Goal: Task Accomplishment & Management: Complete application form

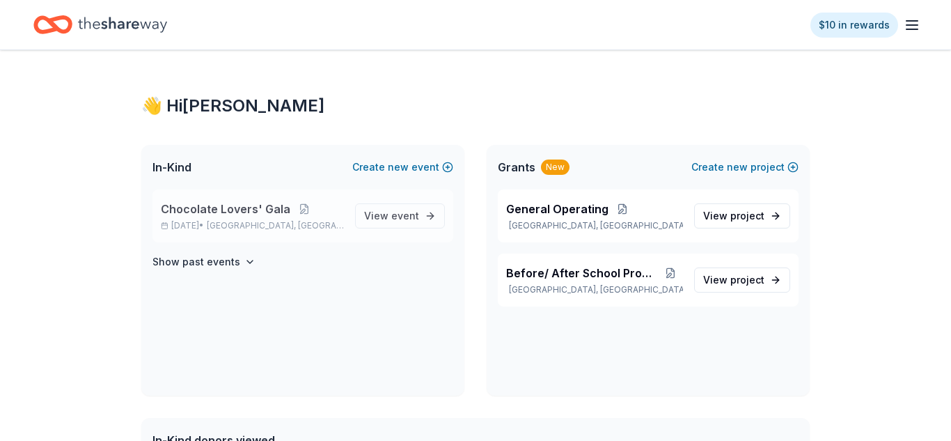
click at [226, 208] on span "Chocolate Lovers' Gala" at bounding box center [226, 209] width 130 height 17
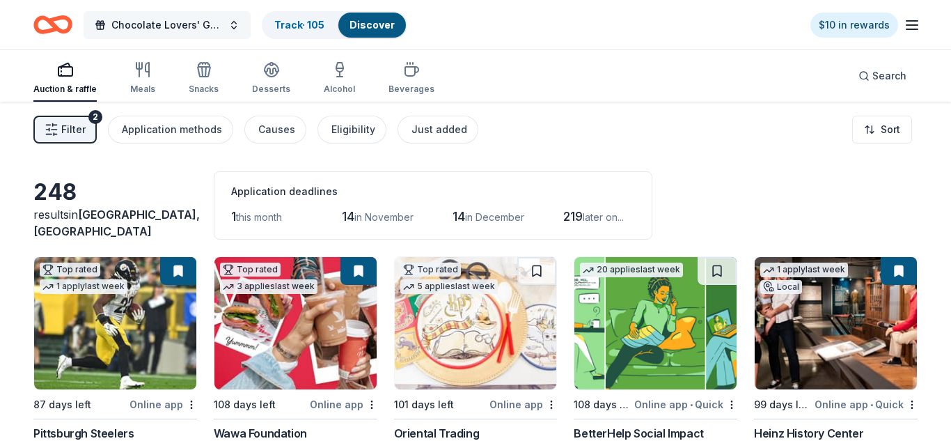
click at [186, 27] on span "Chocolate Lovers' Gala" at bounding box center [166, 25] width 111 height 17
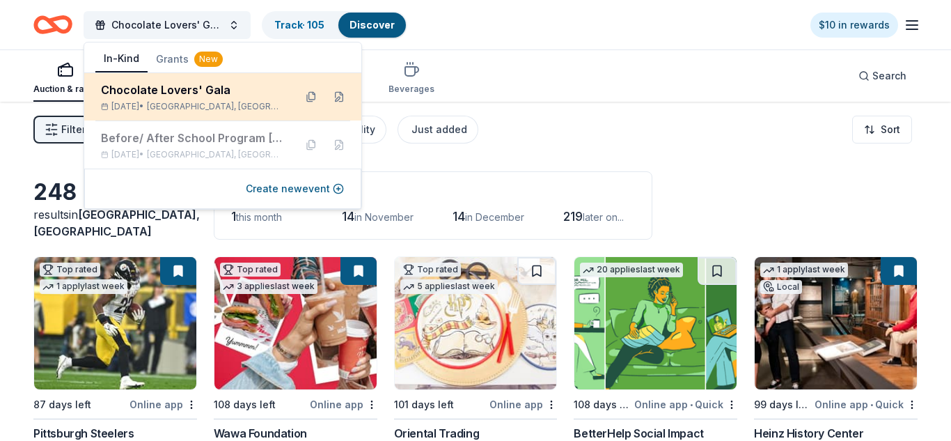
click at [170, 91] on div "Chocolate Lovers' Gala" at bounding box center [192, 89] width 182 height 17
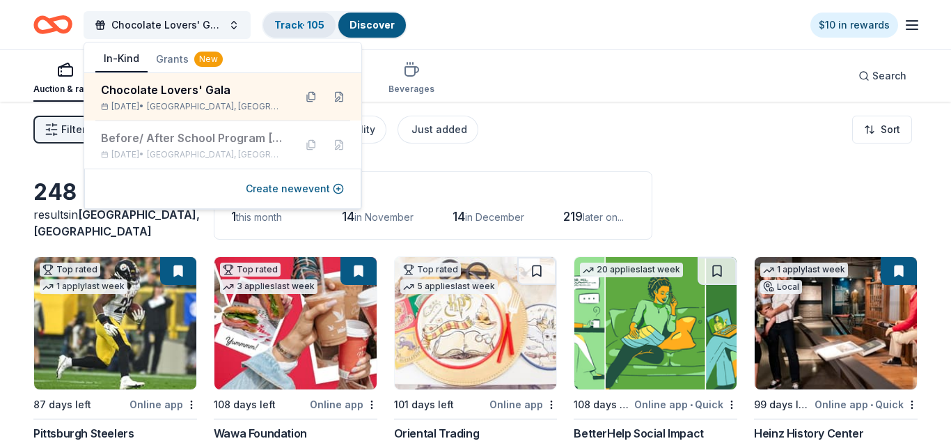
click at [277, 22] on link "Track · 105" at bounding box center [299, 25] width 50 height 12
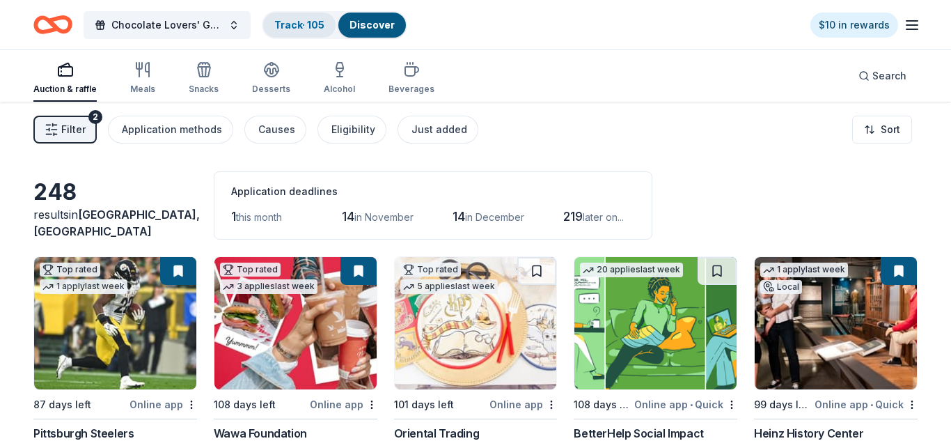
click at [277, 22] on link "Track · 105" at bounding box center [299, 25] width 50 height 12
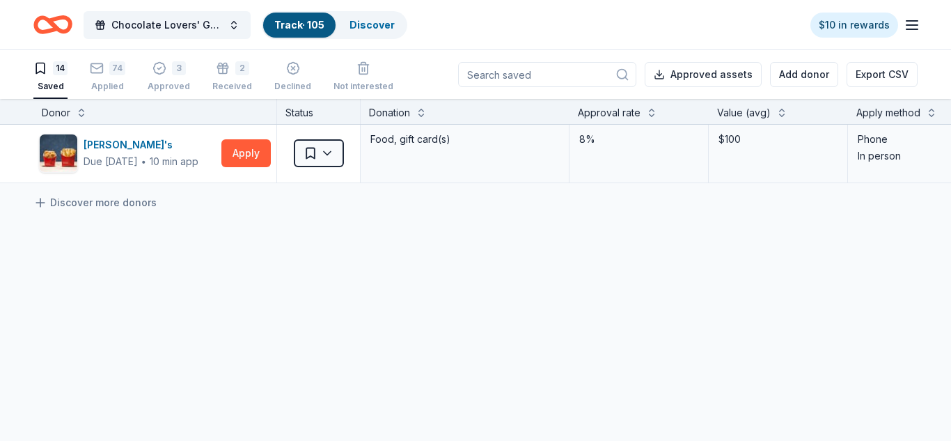
scroll to position [779, 0]
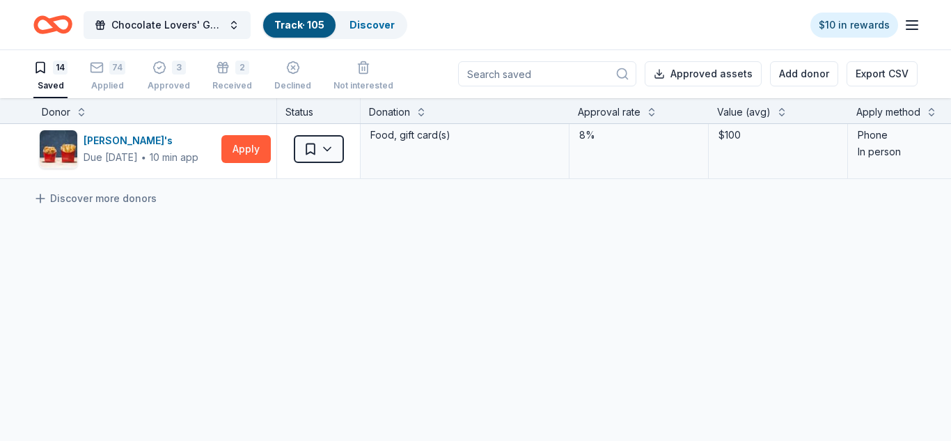
click at [538, 77] on input at bounding box center [547, 73] width 178 height 25
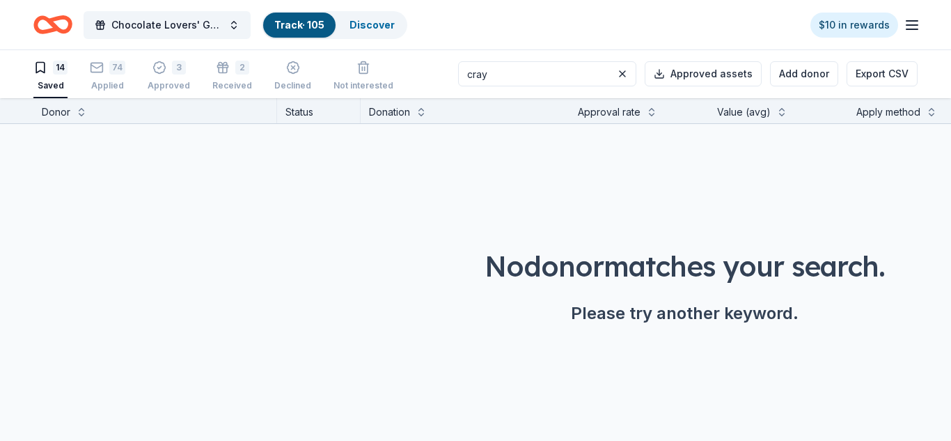
scroll to position [0, 0]
type input "crayola"
click at [116, 75] on div "74 Applied" at bounding box center [108, 76] width 36 height 31
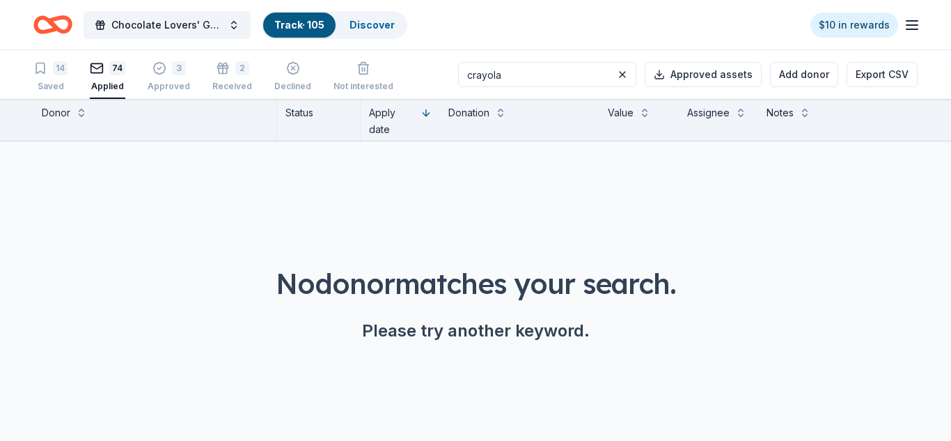
click at [97, 68] on icon "button" at bounding box center [97, 66] width 12 height 3
click at [104, 95] on button "74 Applied" at bounding box center [108, 77] width 36 height 43
click at [136, 29] on span "Chocolate Lovers' Gala" at bounding box center [166, 25] width 111 height 17
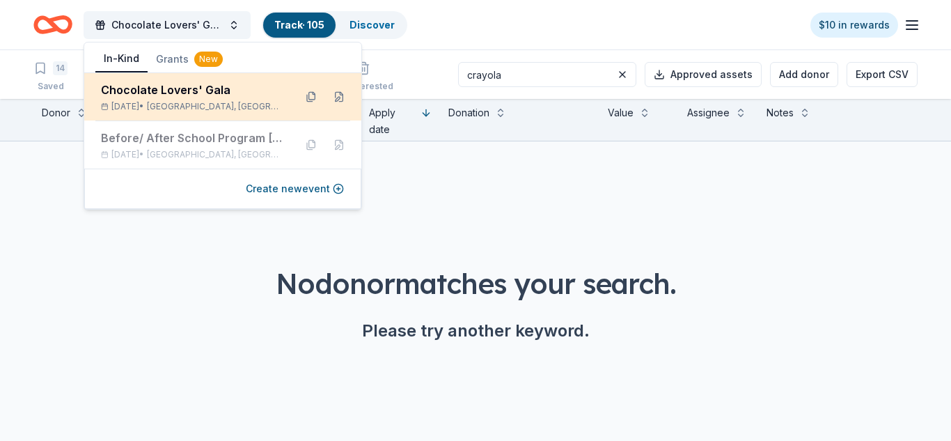
click at [127, 97] on div "Chocolate Lovers' Gala" at bounding box center [192, 89] width 182 height 17
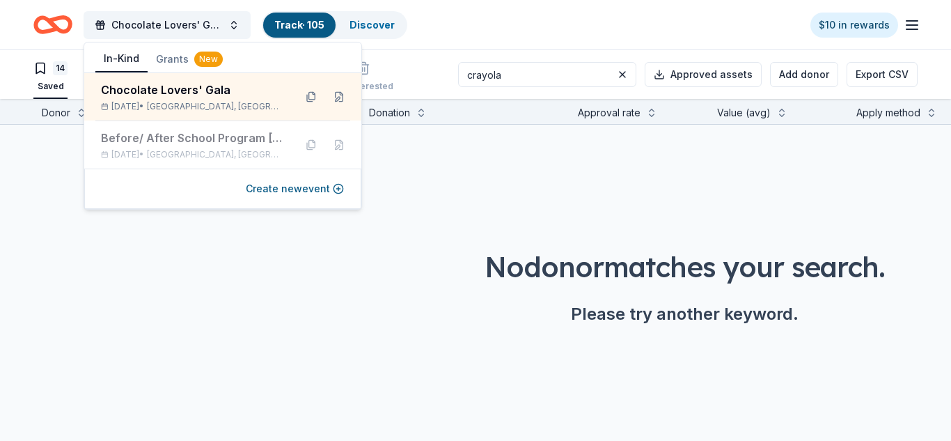
click at [82, 244] on div "No donor matches your search. Please try another keyword." at bounding box center [684, 236] width 1369 height 223
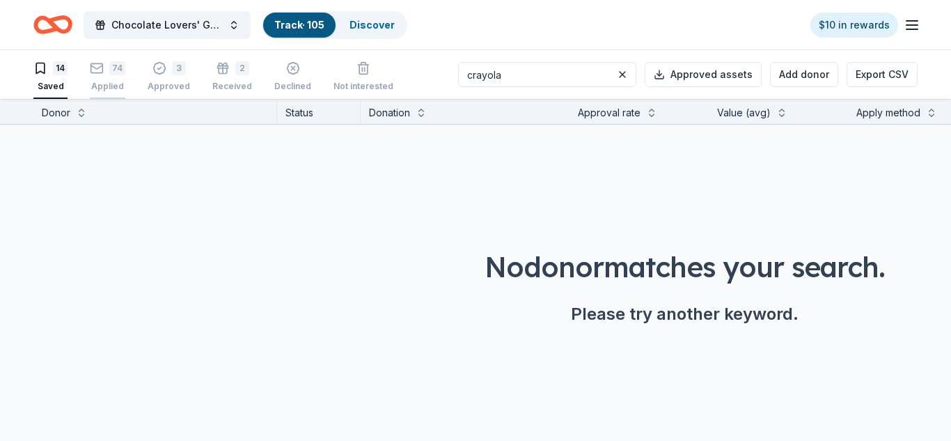
click at [114, 69] on div "74" at bounding box center [117, 68] width 16 height 14
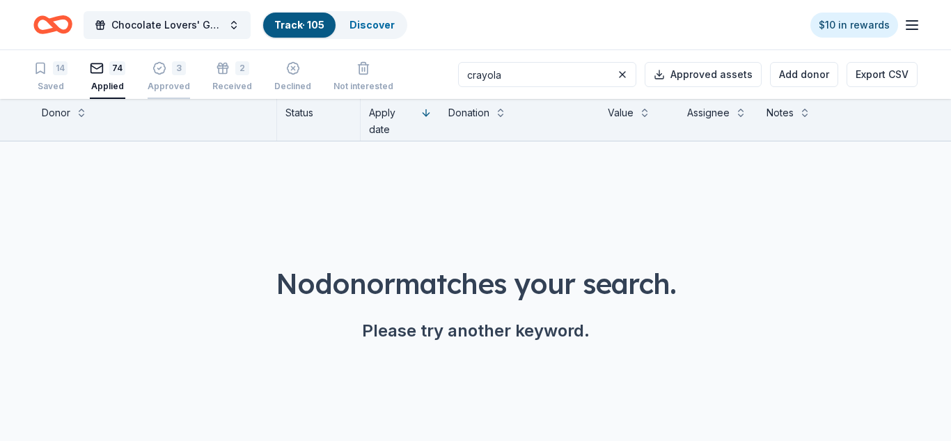
click at [176, 72] on div "3" at bounding box center [179, 68] width 14 height 14
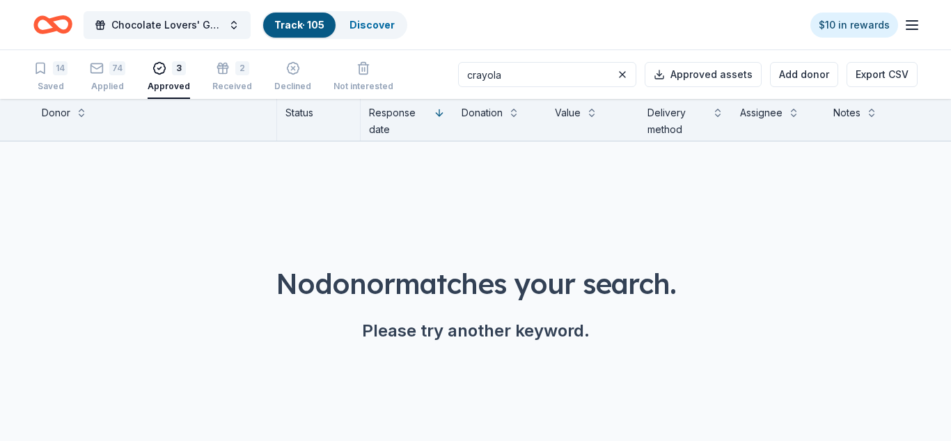
click at [290, 19] on link "Track · 105" at bounding box center [299, 25] width 50 height 12
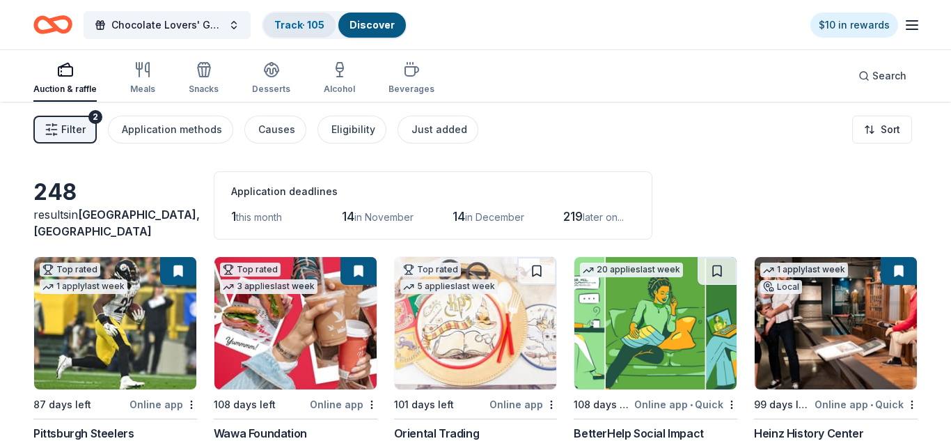
click at [311, 27] on link "Track · 105" at bounding box center [299, 25] width 50 height 12
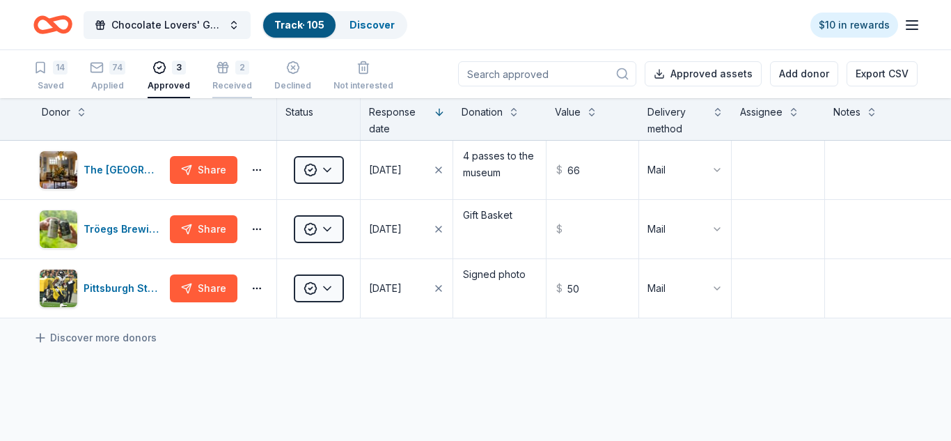
click at [235, 70] on div "2" at bounding box center [242, 68] width 14 height 14
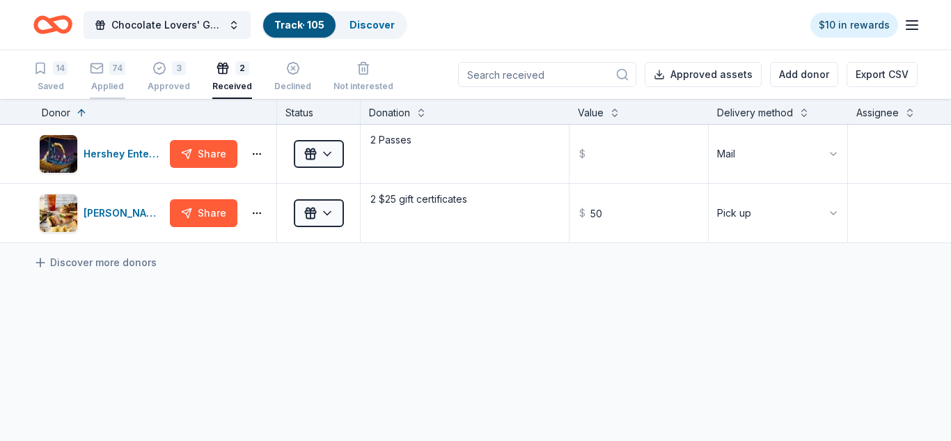
click at [112, 78] on div "74 Applied" at bounding box center [108, 76] width 36 height 31
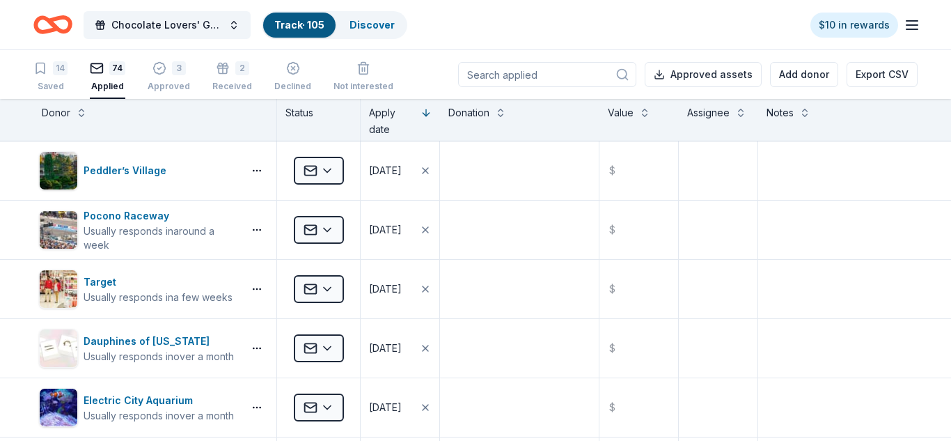
click at [118, 70] on div "74" at bounding box center [117, 68] width 16 height 14
click at [872, 284] on textarea at bounding box center [838, 288] width 157 height 56
click at [122, 327] on div "Dauphines of New York Usually responds in over a month" at bounding box center [154, 347] width 243 height 59
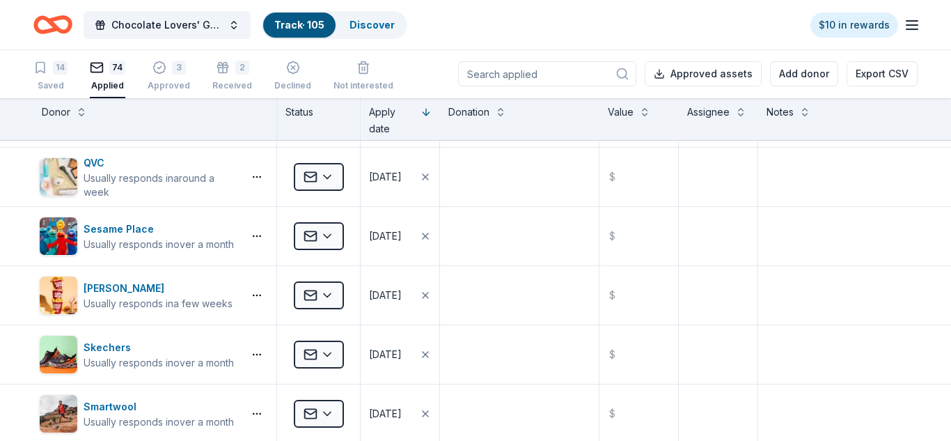
scroll to position [1198, 0]
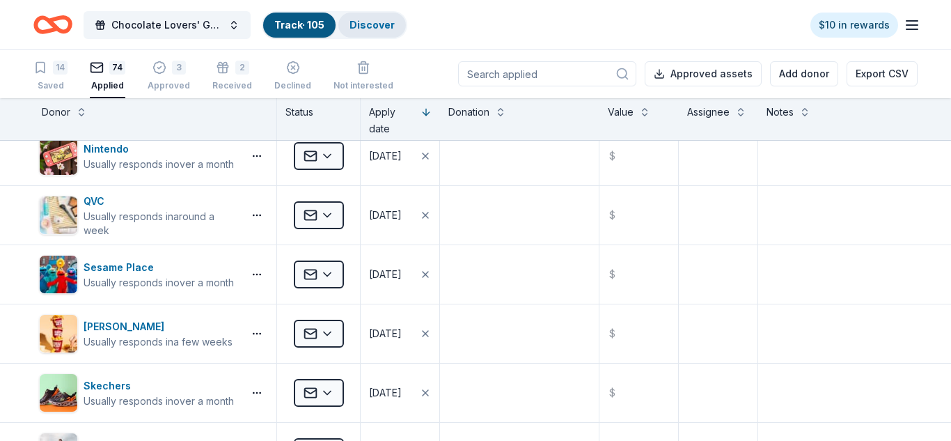
click at [357, 28] on link "Discover" at bounding box center [372, 25] width 45 height 12
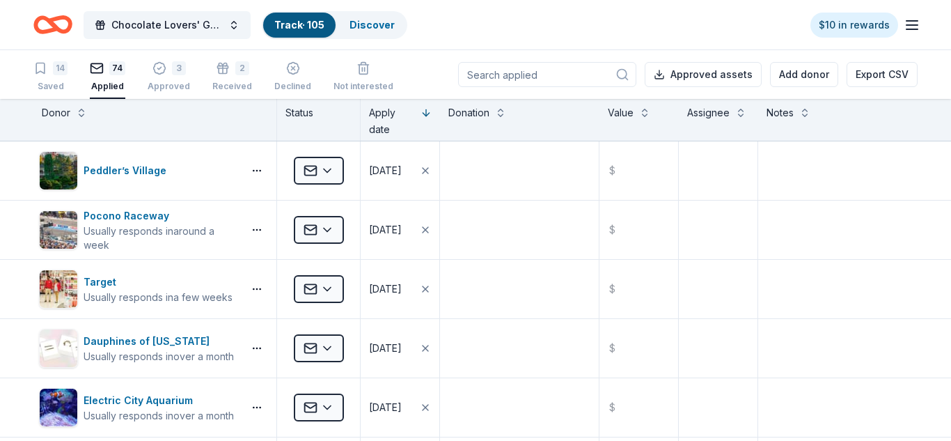
scroll to position [1, 0]
click at [376, 29] on link "Discover" at bounding box center [372, 25] width 45 height 12
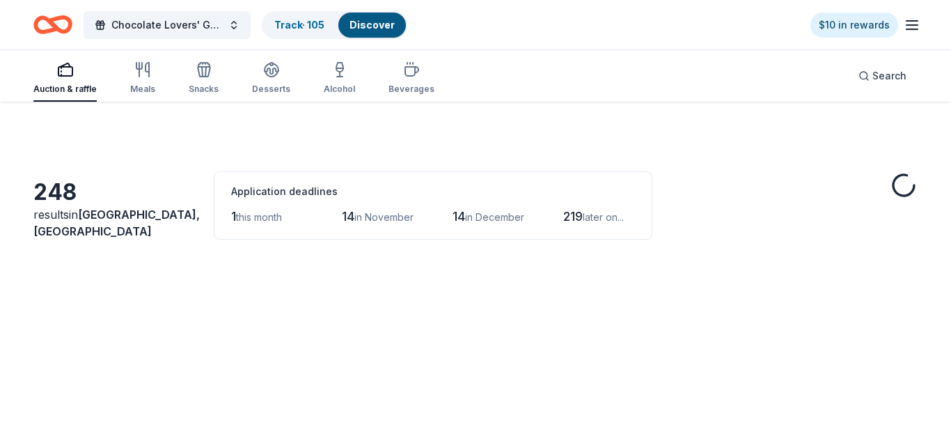
click at [376, 29] on link "Discover" at bounding box center [372, 25] width 45 height 12
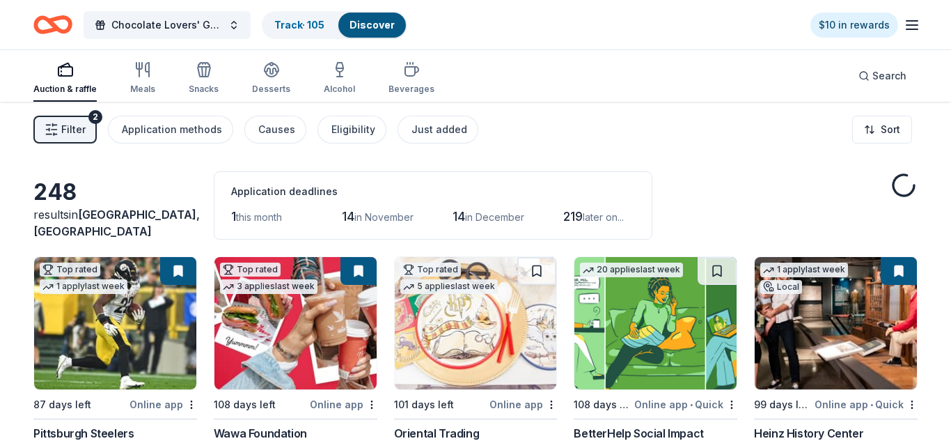
click at [376, 29] on link "Discover" at bounding box center [372, 25] width 45 height 12
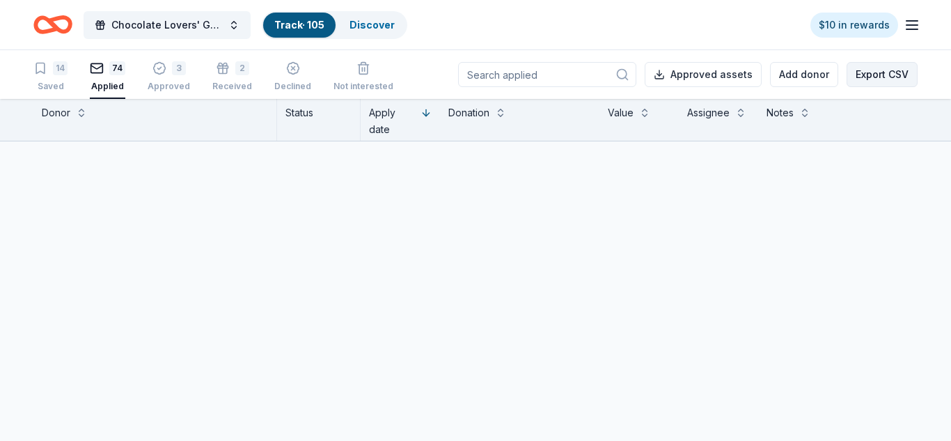
scroll to position [1, 0]
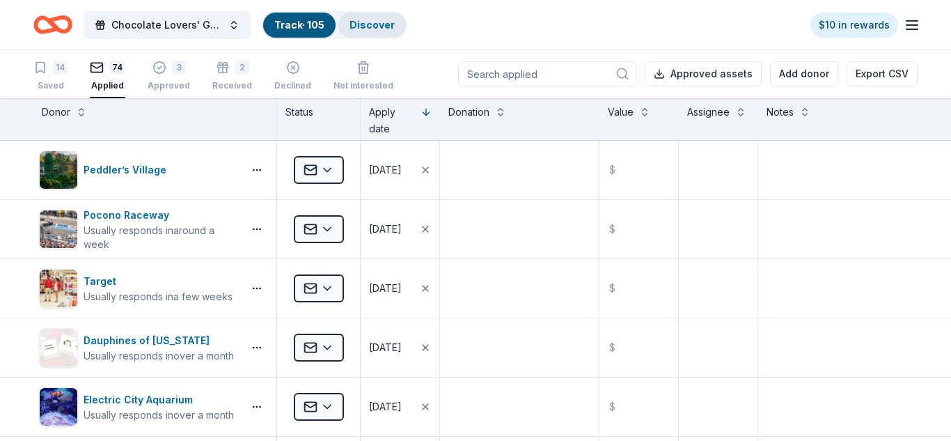
click at [382, 25] on link "Discover" at bounding box center [372, 25] width 45 height 12
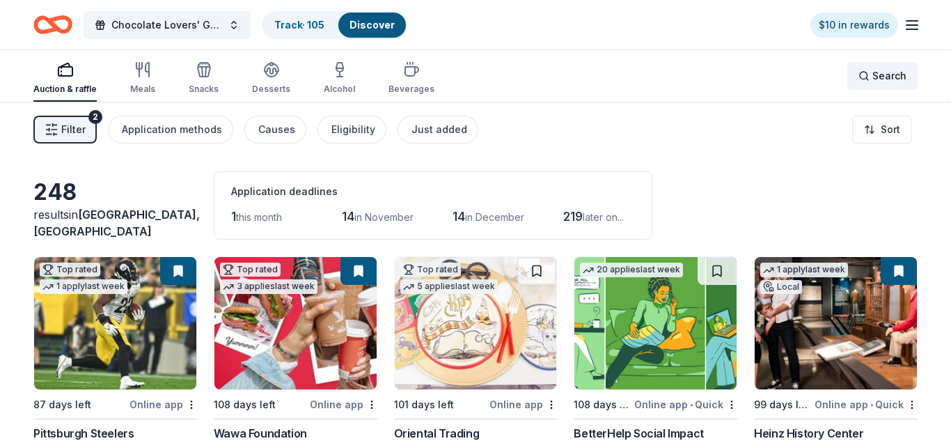
click at [862, 76] on div "Search" at bounding box center [883, 76] width 48 height 17
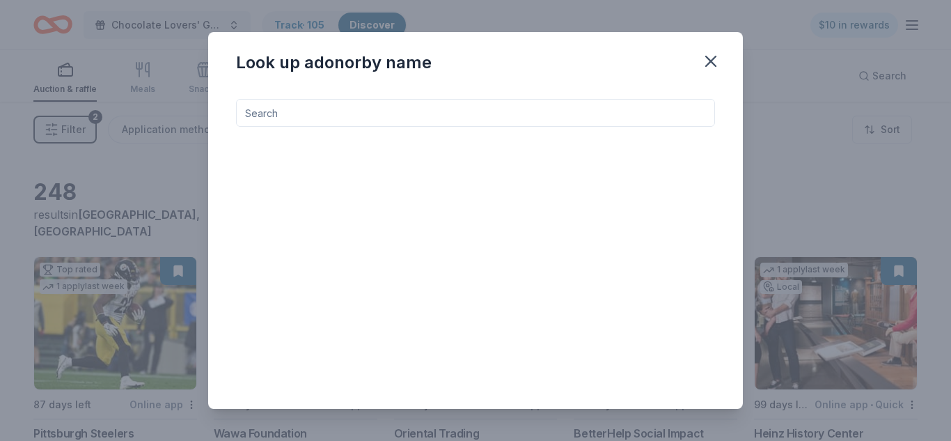
click at [591, 111] on input at bounding box center [475, 113] width 479 height 28
type input "c"
type input "harrisburg senators"
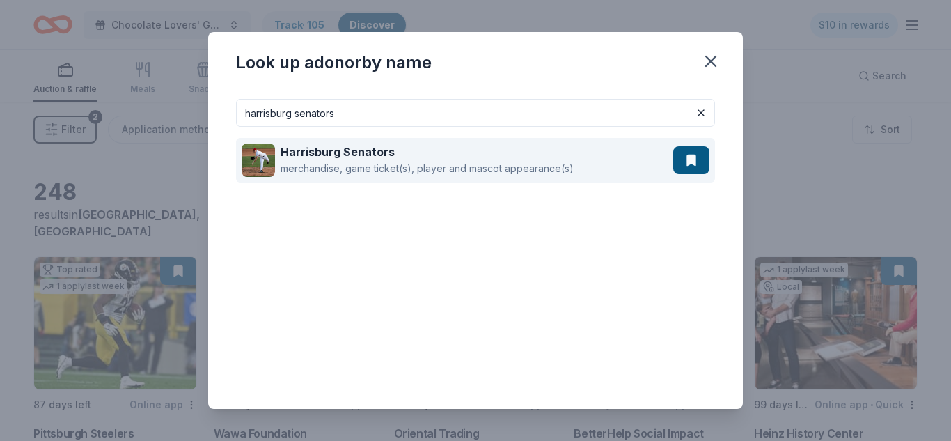
click at [491, 161] on div "merchandise, game ticket(s), player and mascot appearance(s)" at bounding box center [427, 168] width 293 height 17
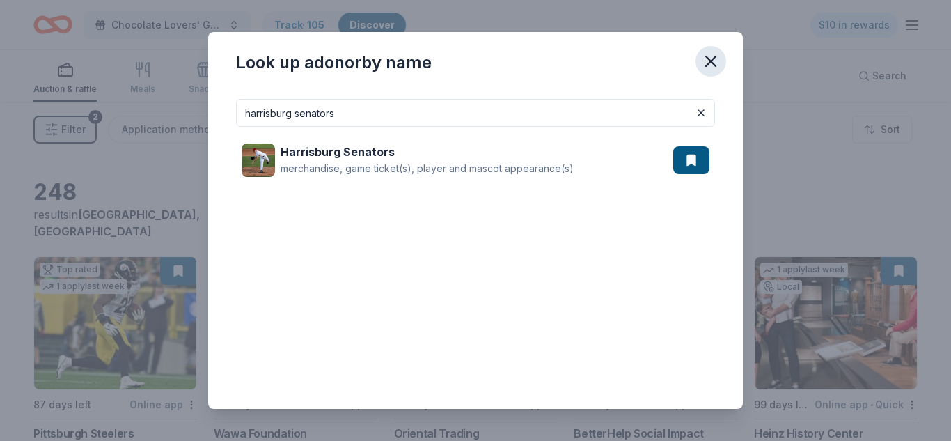
click at [709, 64] on icon "button" at bounding box center [711, 62] width 20 height 20
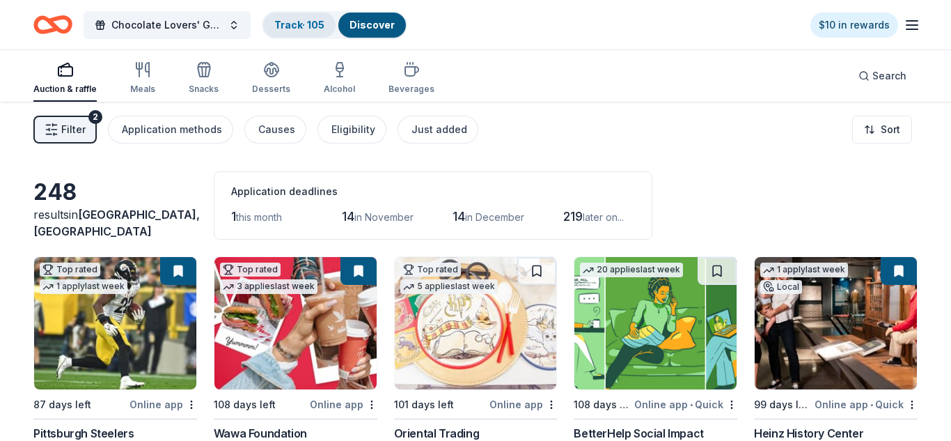
click at [295, 25] on link "Track · 105" at bounding box center [299, 25] width 50 height 12
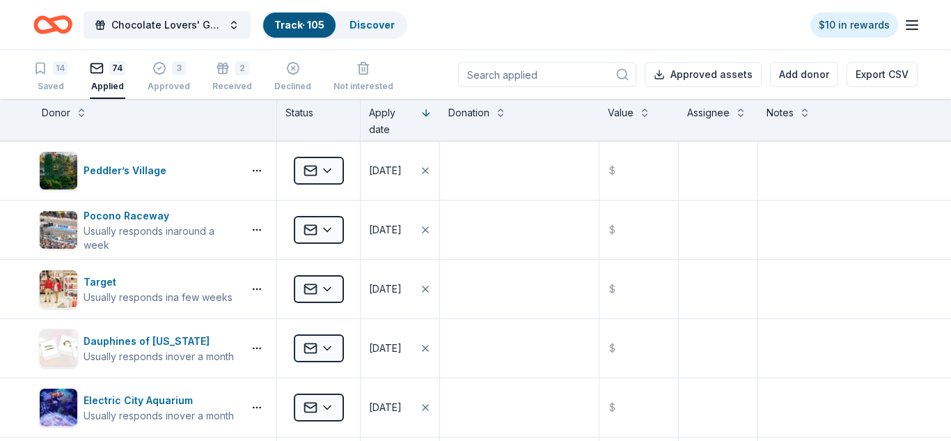
scroll to position [1, 0]
click at [628, 74] on icon at bounding box center [623, 74] width 14 height 14
click at [566, 79] on input at bounding box center [547, 73] width 178 height 25
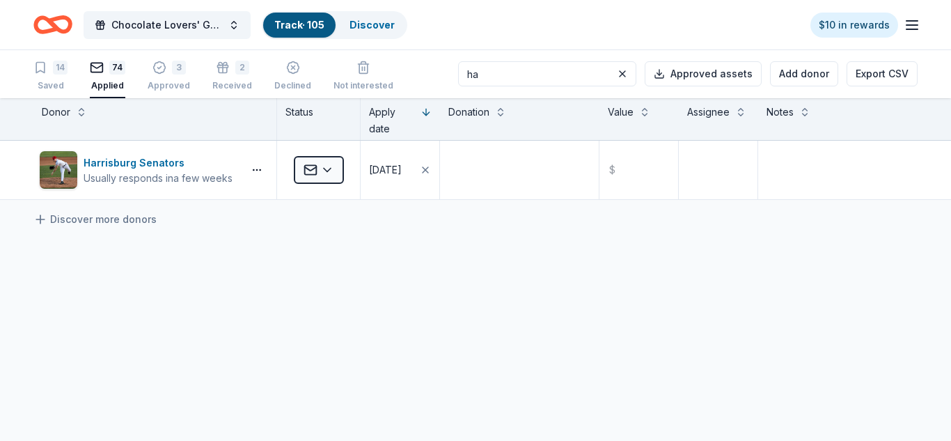
type input "h"
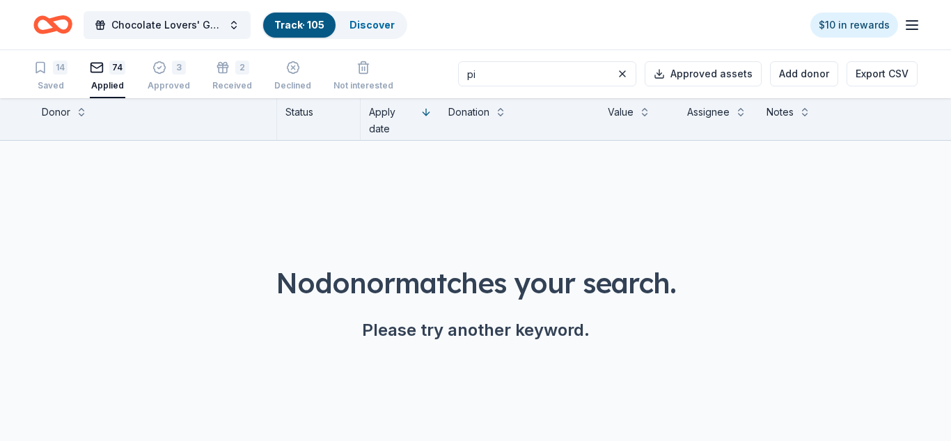
type input "p"
type input "s"
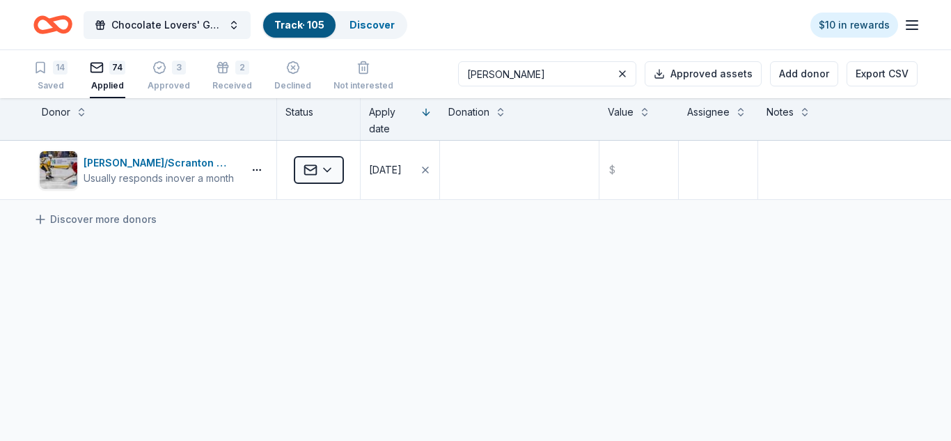
type input "wilk"
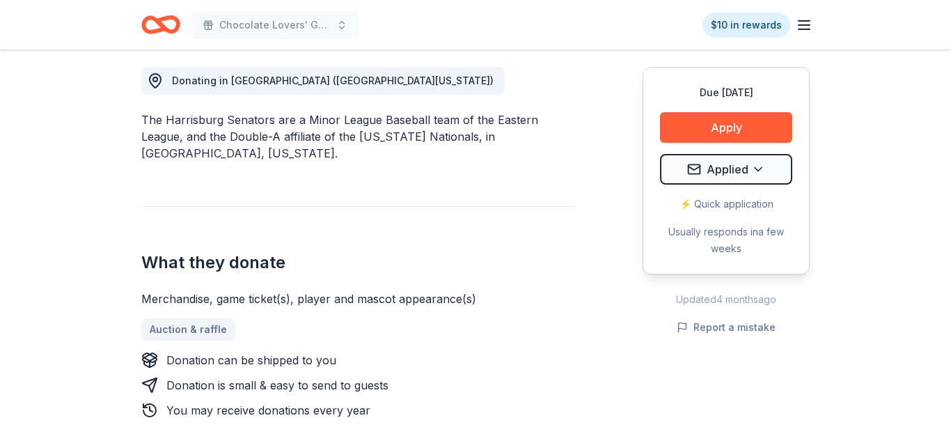
scroll to position [418, 0]
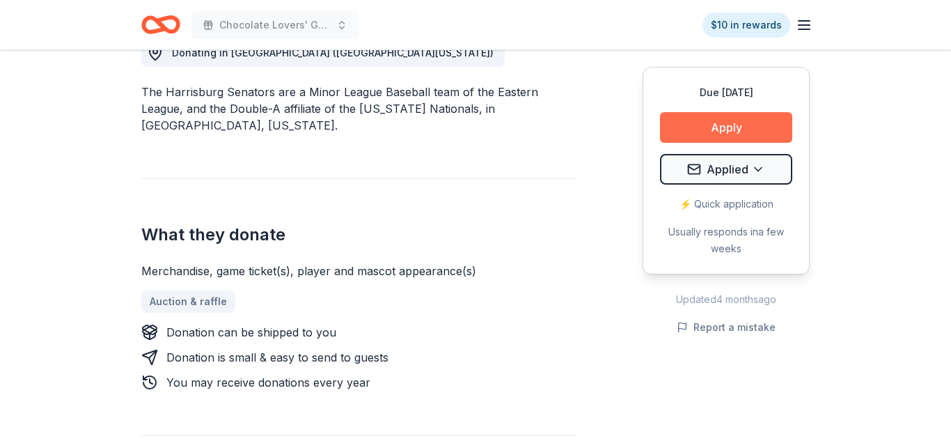
click at [715, 130] on button "Apply" at bounding box center [726, 127] width 132 height 31
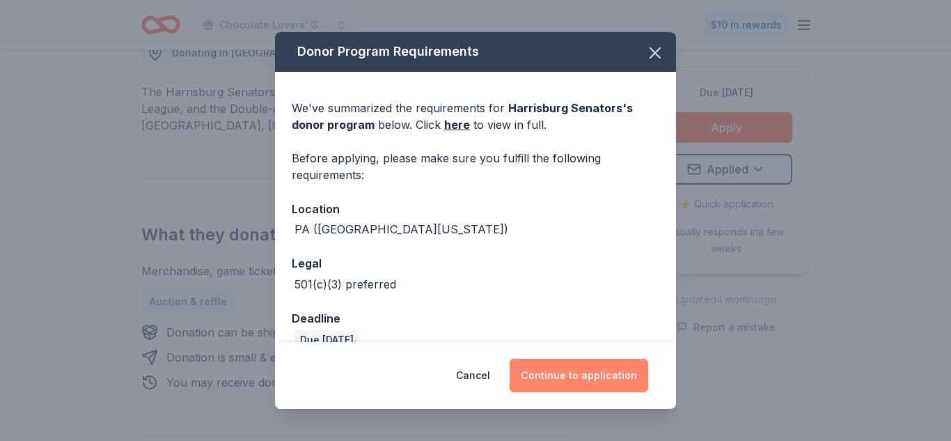
click at [586, 379] on button "Continue to application" at bounding box center [579, 375] width 139 height 33
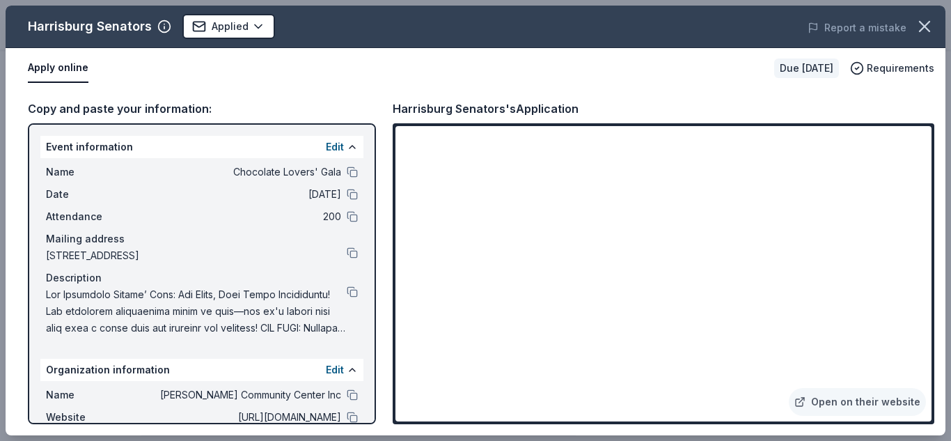
click at [194, 307] on span at bounding box center [196, 311] width 301 height 50
click at [350, 292] on button at bounding box center [352, 291] width 11 height 11
click at [283, 351] on div "Event information Edit Name Chocolate Lovers' Gala Date [DATE] Attendance 200 M…" at bounding box center [202, 273] width 348 height 301
click at [224, 322] on span at bounding box center [196, 311] width 301 height 50
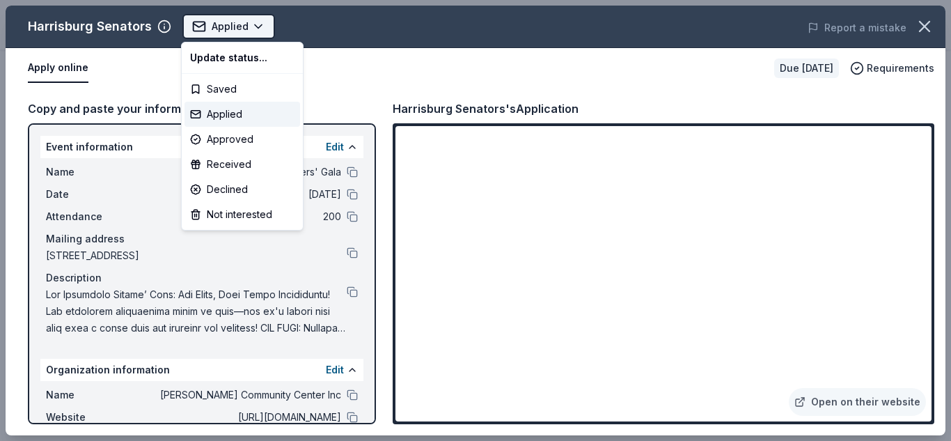
scroll to position [0, 0]
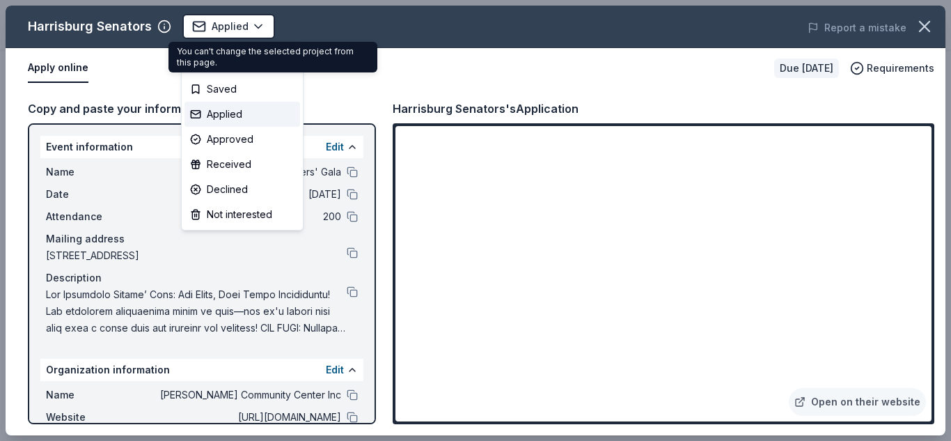
click at [330, 15] on body "Chocolate Lovers' Gala Applied Apply Due [DATE] Share Harrisburg Senators New 2…" at bounding box center [475, 220] width 951 height 441
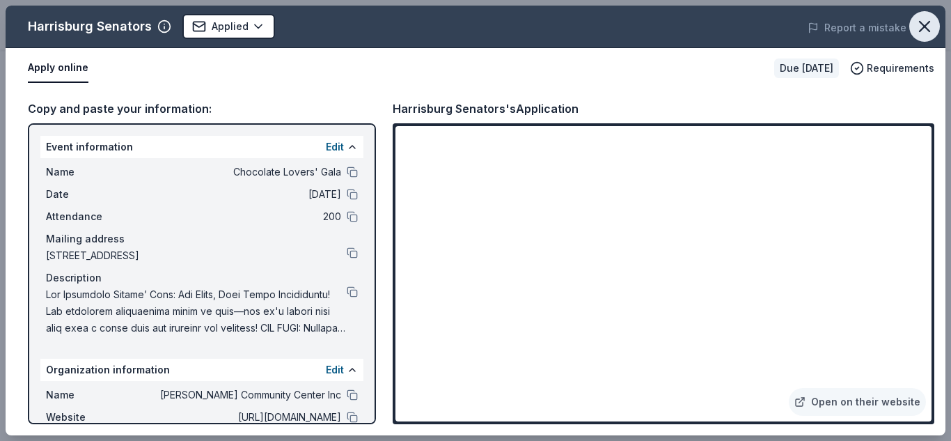
click at [933, 26] on icon "button" at bounding box center [925, 27] width 20 height 20
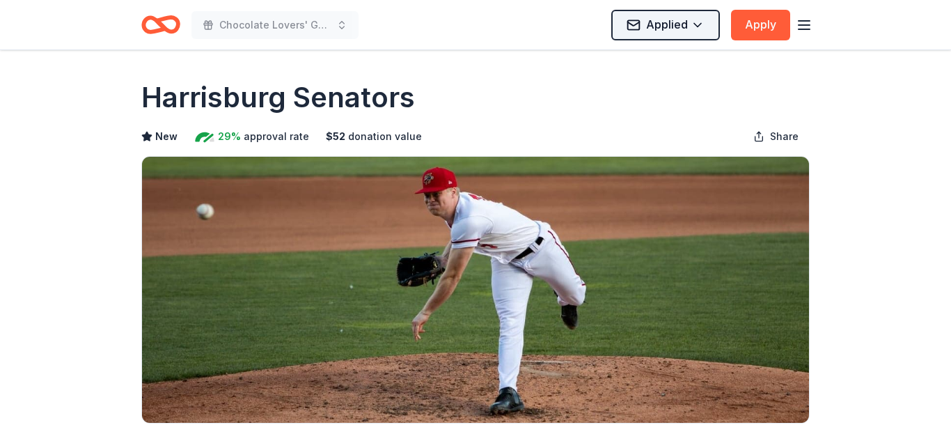
click at [696, 26] on html "Chocolate Lovers' Gala Applied Apply Due [DATE] Share Harrisburg Senators New 2…" at bounding box center [475, 220] width 951 height 441
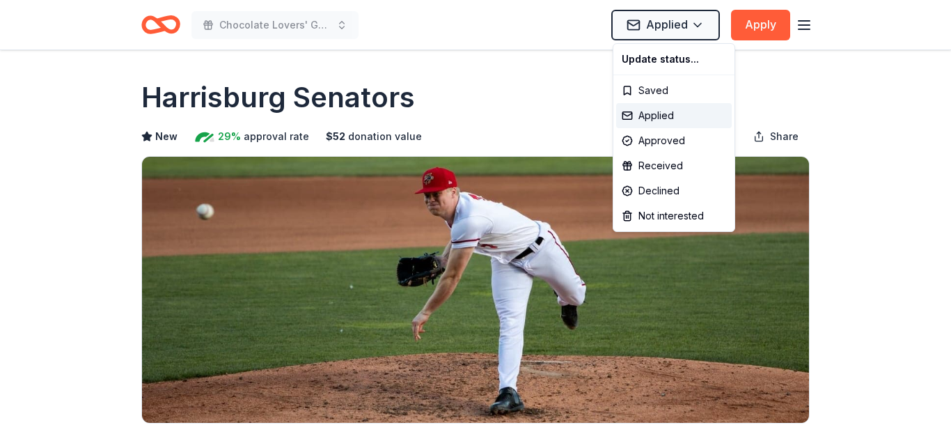
click at [504, 57] on html "Chocolate Lovers' Gala Applied Apply Due [DATE] Share Harrisburg Senators New 2…" at bounding box center [475, 220] width 951 height 441
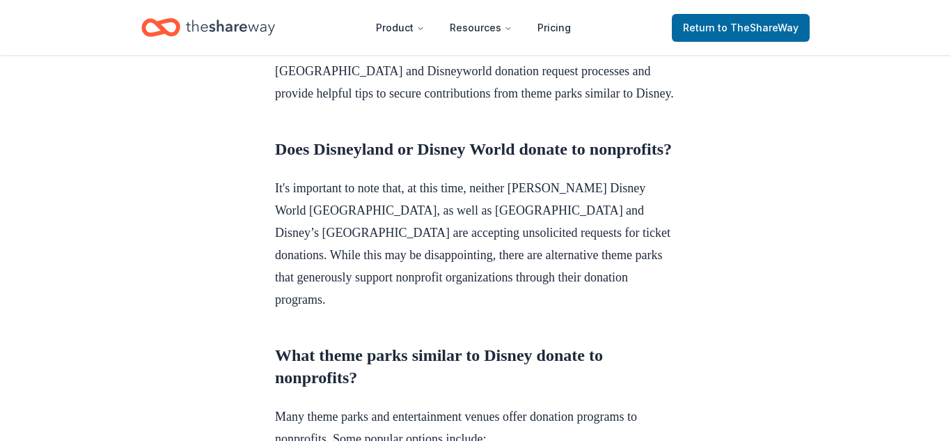
scroll to position [641, 0]
